Goal: Feedback & Contribution: Contribute content

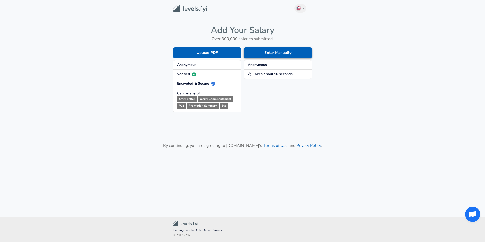
click at [272, 53] on button "Enter Manually" at bounding box center [277, 52] width 69 height 11
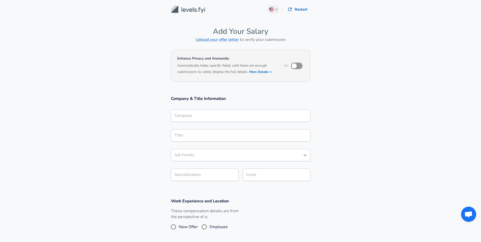
click at [246, 113] on input "Company" at bounding box center [240, 116] width 135 height 8
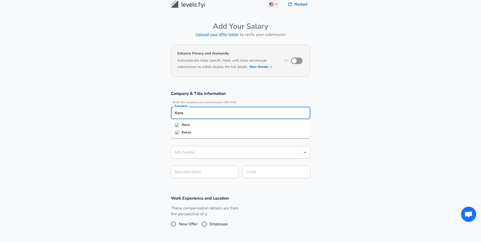
click at [241, 124] on li "Xero" at bounding box center [240, 125] width 139 height 8
type input "Xero"
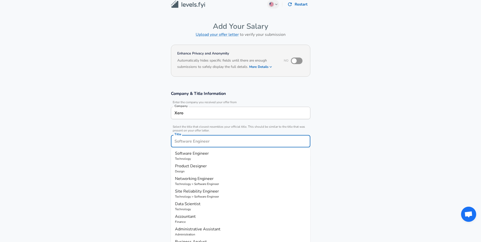
scroll to position [15, 0]
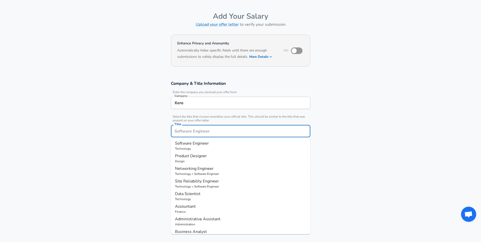
click at [237, 134] on input "Title" at bounding box center [240, 131] width 135 height 8
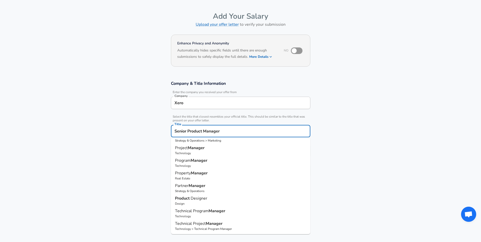
scroll to position [0, 0]
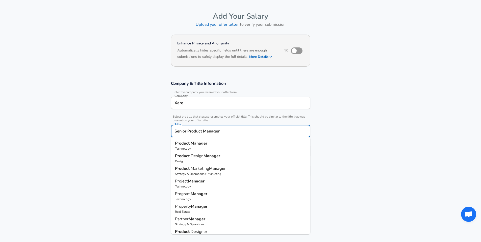
click at [232, 145] on p "Product Manager" at bounding box center [240, 143] width 131 height 6
type input "Product Manager"
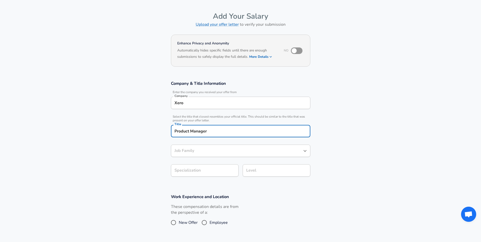
type input "Product Manager"
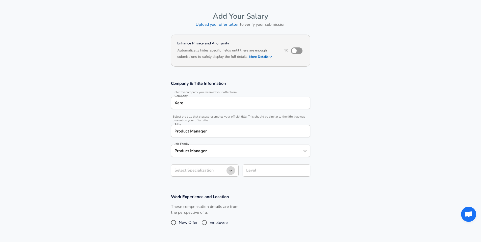
click at [230, 170] on icon "button" at bounding box center [231, 171] width 6 height 6
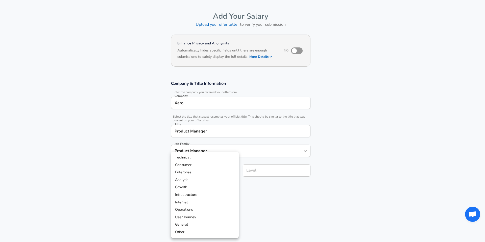
click at [210, 166] on li "Consumer" at bounding box center [205, 165] width 68 height 8
type input "Consumer"
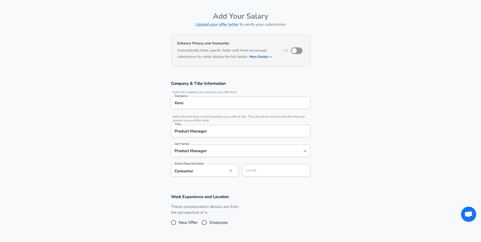
scroll to position [25, 0]
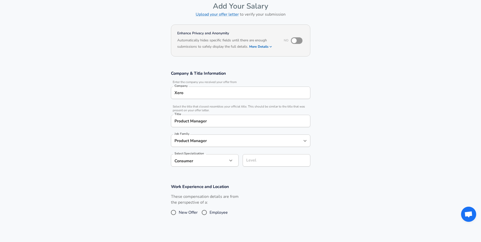
click at [270, 167] on div "Level" at bounding box center [277, 160] width 68 height 12
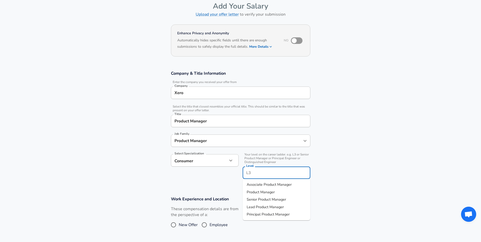
click at [258, 173] on input "Level" at bounding box center [276, 173] width 63 height 8
click at [289, 200] on li "Senior Product Manager" at bounding box center [277, 200] width 68 height 8
type input "Senior Product Manager"
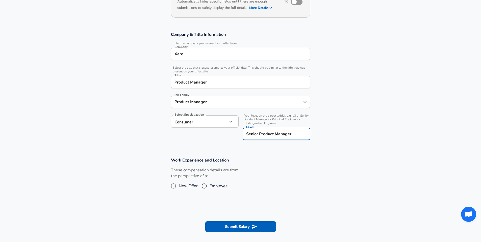
scroll to position [76, 0]
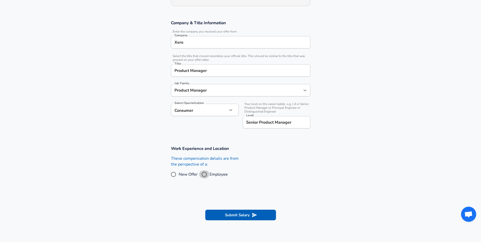
click at [205, 173] on input "Employee" at bounding box center [204, 174] width 11 height 8
radio input "true"
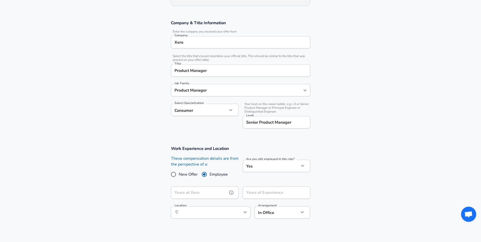
click at [222, 190] on input "Years at Xero" at bounding box center [199, 193] width 57 height 12
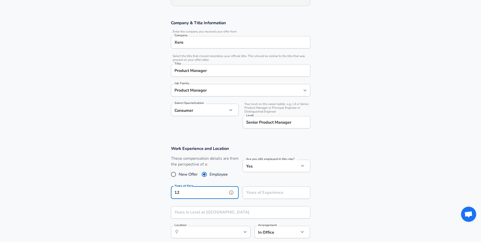
type input "12"
click at [285, 197] on input "Years of Experience" at bounding box center [271, 193] width 57 height 12
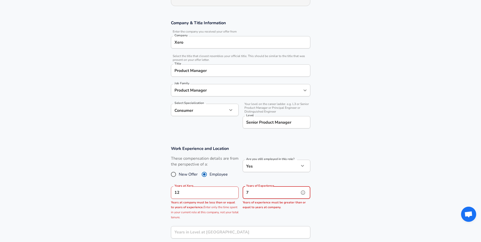
type input "7"
click at [186, 193] on input "12" at bounding box center [199, 193] width 57 height 12
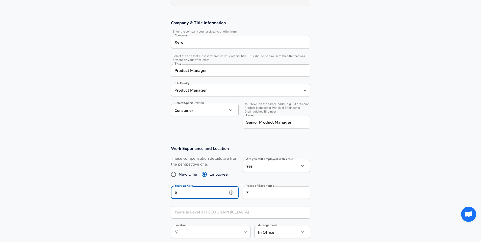
type input "5"
click at [256, 195] on input "7" at bounding box center [271, 193] width 57 height 12
type input "5"
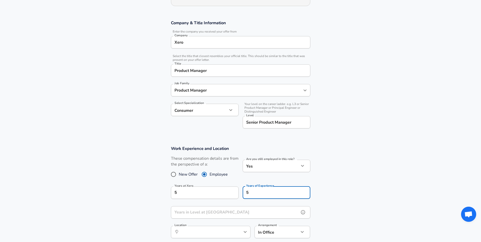
click at [249, 209] on input "Years in Level at [GEOGRAPHIC_DATA]" at bounding box center [235, 212] width 128 height 12
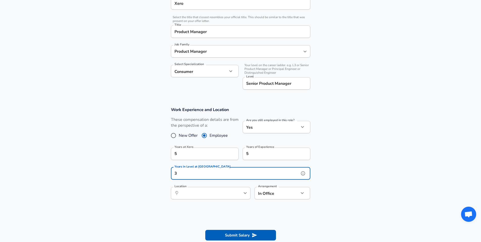
scroll to position [126, 0]
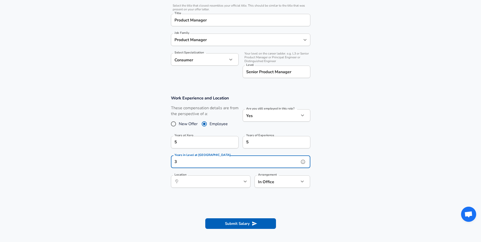
type input "3"
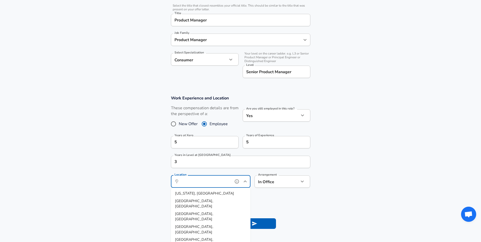
click at [208, 185] on input "Location" at bounding box center [205, 182] width 52 height 8
click at [209, 194] on span "ington, WG, [GEOGRAPHIC_DATA]" at bounding box center [212, 193] width 58 height 5
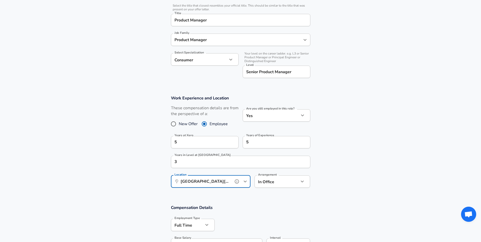
type input "[GEOGRAPHIC_DATA][PERSON_NAME][GEOGRAPHIC_DATA], [GEOGRAPHIC_DATA]"
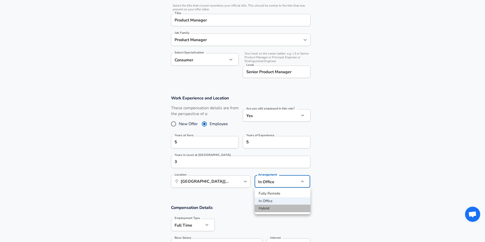
click at [284, 207] on li "Hybrid" at bounding box center [283, 209] width 56 height 8
type input "hybrid"
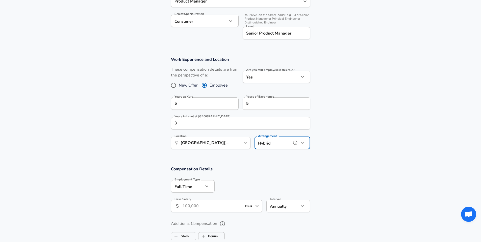
scroll to position [177, 0]
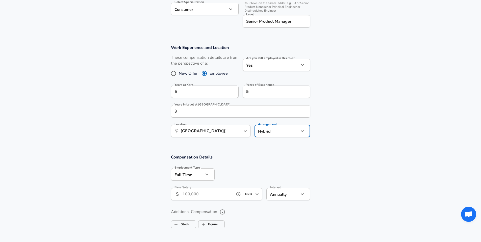
click at [237, 193] on icon "help" at bounding box center [238, 194] width 5 height 5
click at [221, 192] on input "Base Salary" at bounding box center [208, 194] width 50 height 12
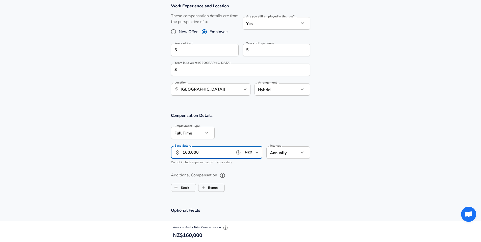
scroll to position [227, 0]
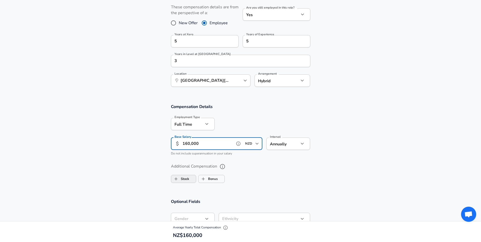
type input "160,000"
click at [183, 180] on label "Stock" at bounding box center [180, 179] width 18 height 10
checkbox input "true"
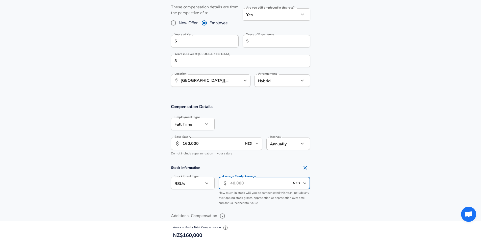
click at [233, 183] on input "Average Yearly Average" at bounding box center [260, 183] width 60 height 12
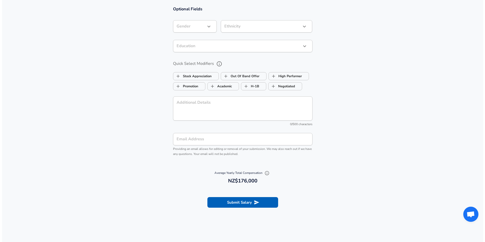
scroll to position [480, 0]
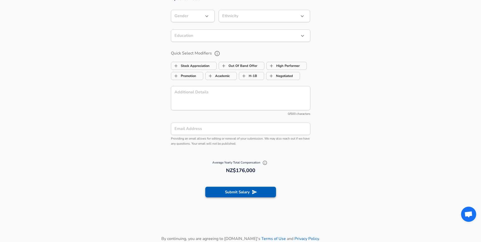
type input "16,000"
click at [250, 192] on button "Submit Salary" at bounding box center [240, 192] width 71 height 11
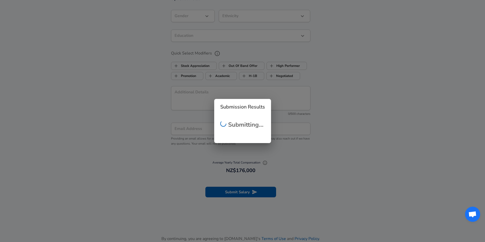
scroll to position [76, 0]
